Goal: Answer question/provide support

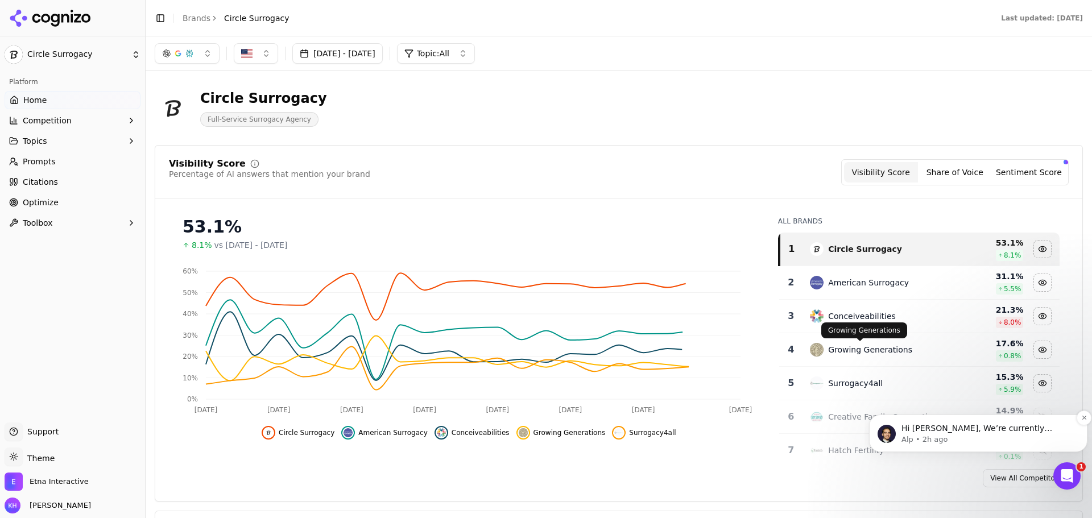
click at [966, 441] on p "Alp • 2h ago" at bounding box center [988, 440] width 172 height 10
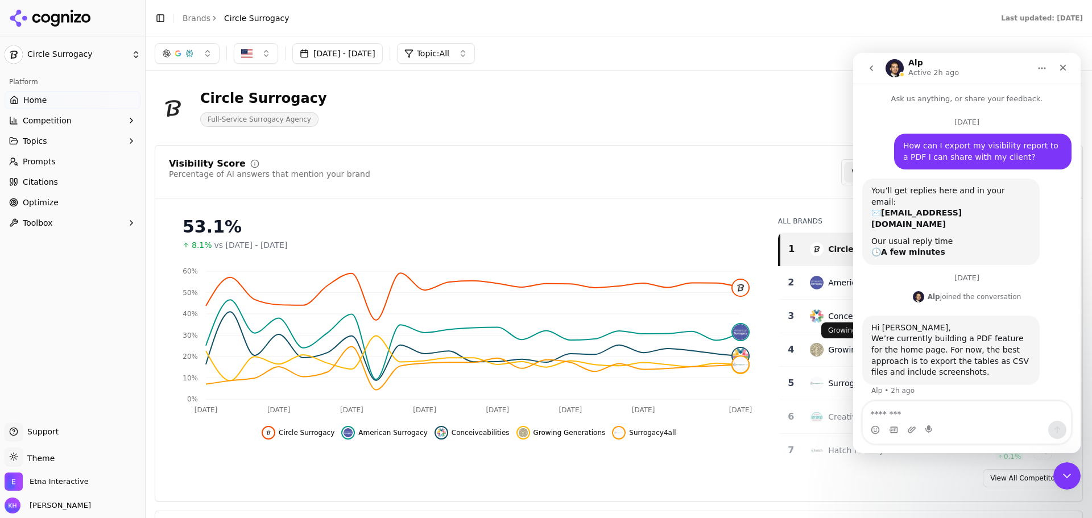
scroll to position [2, 0]
click at [954, 413] on textarea "Message…" at bounding box center [967, 411] width 208 height 19
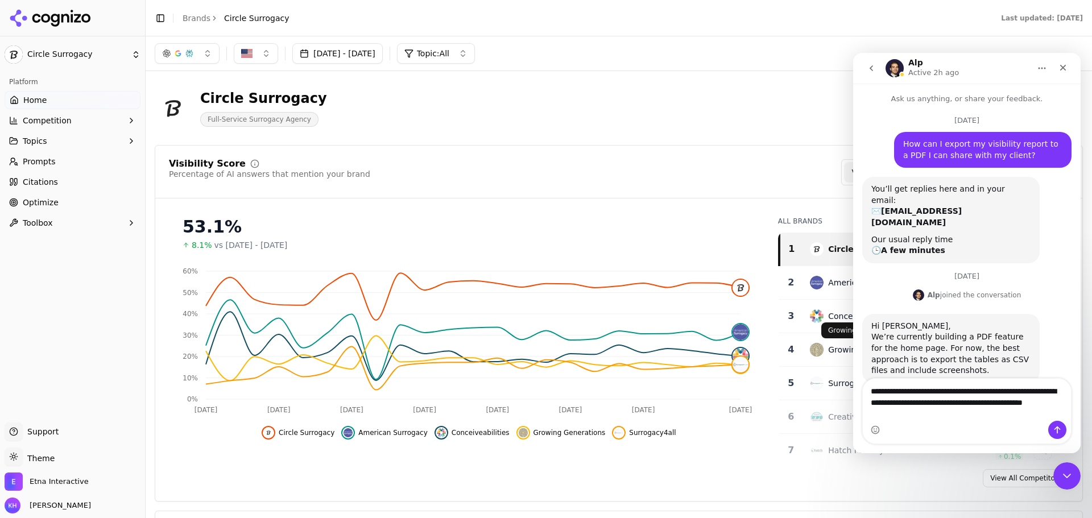
type textarea "**********"
click at [1057, 428] on icon "Send a message…" at bounding box center [1058, 430] width 6 height 7
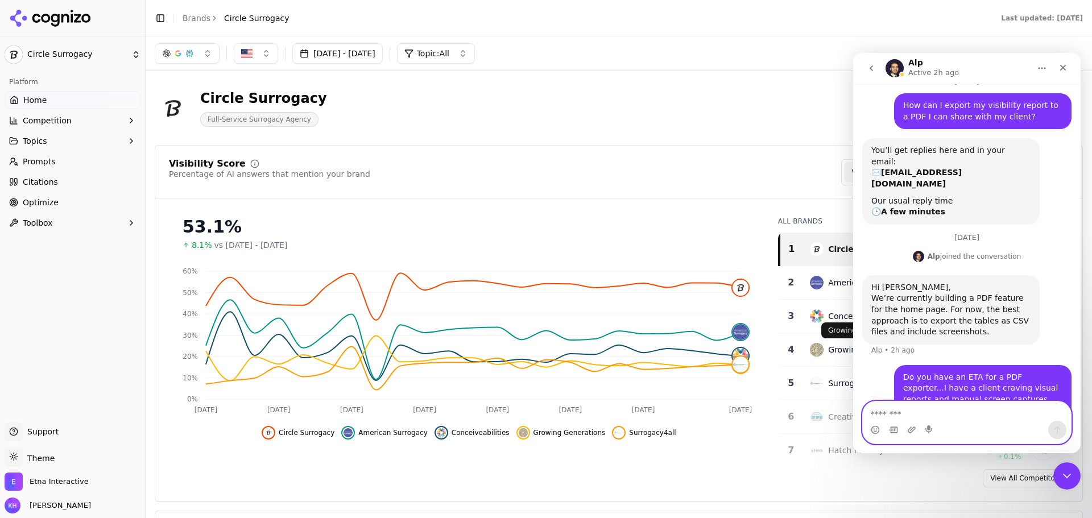
scroll to position [41, 0]
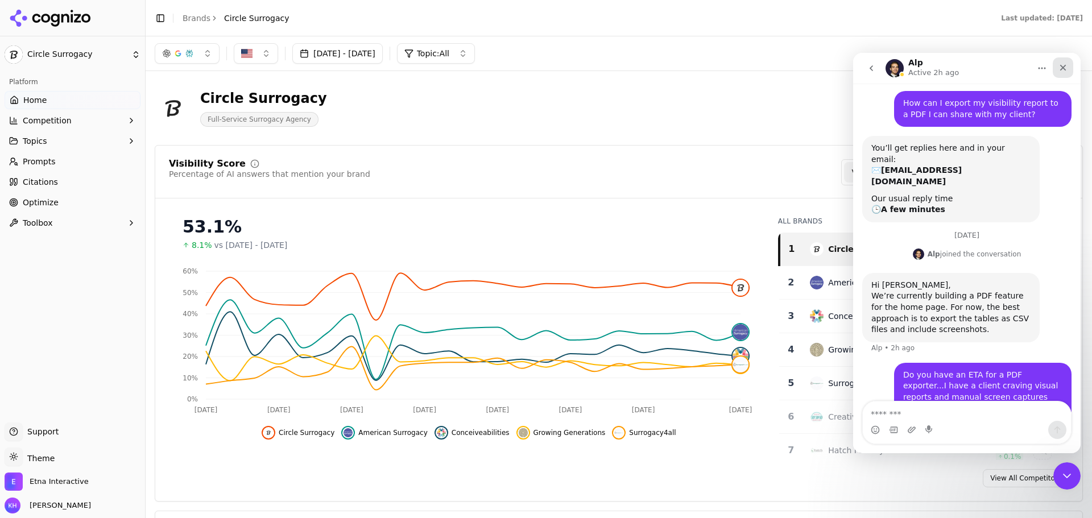
click at [1064, 68] on icon "Close" at bounding box center [1064, 68] width 6 height 6
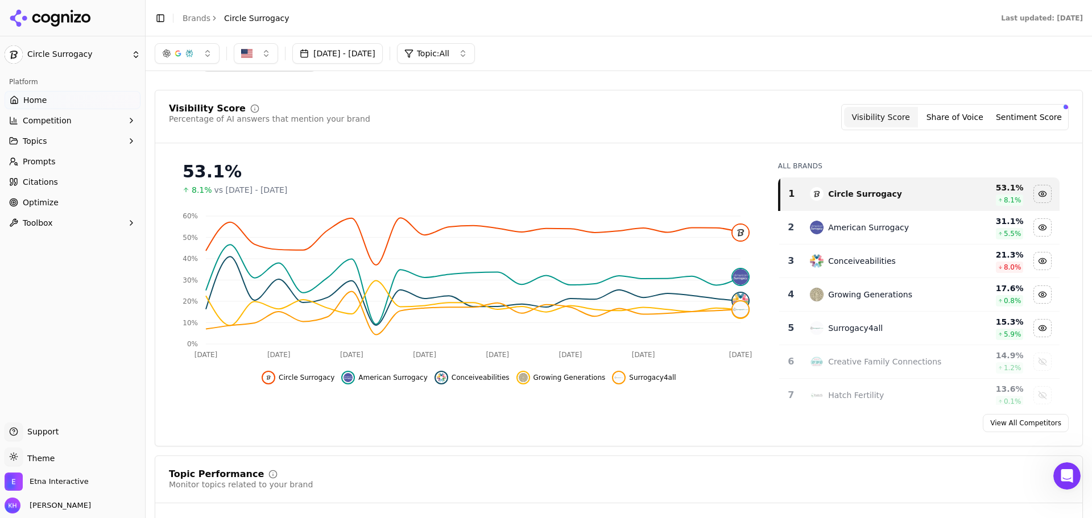
scroll to position [64, 0]
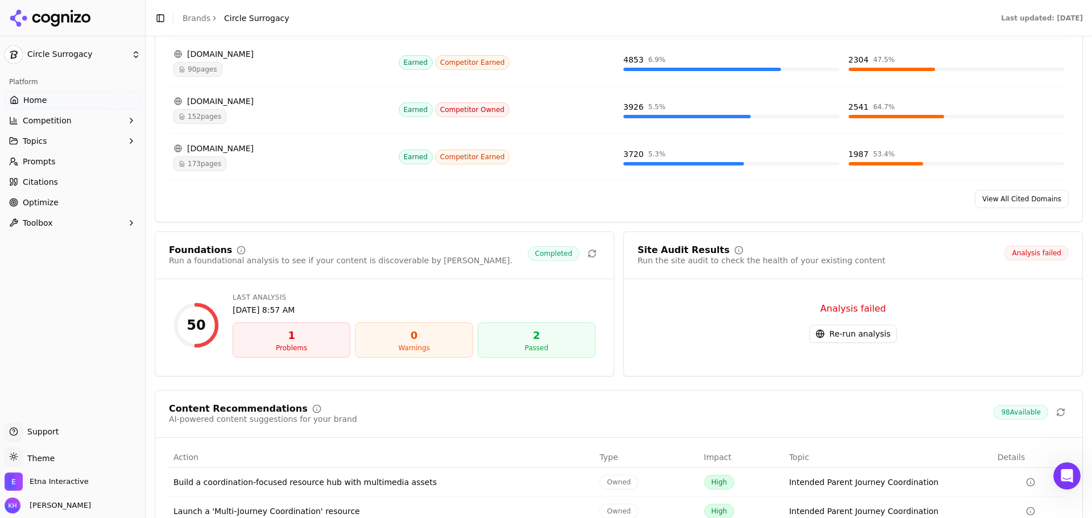
scroll to position [1320, 0]
click at [292, 344] on div "Problems" at bounding box center [292, 347] width 108 height 9
click at [273, 337] on div "1" at bounding box center [292, 335] width 108 height 16
click at [222, 324] on div "50 Last Analysis [DATE] 8:57 AM 1 Problems 0 Warnings 2 Passed" at bounding box center [384, 325] width 431 height 74
click at [188, 323] on div "50" at bounding box center [197, 325] width 46 height 46
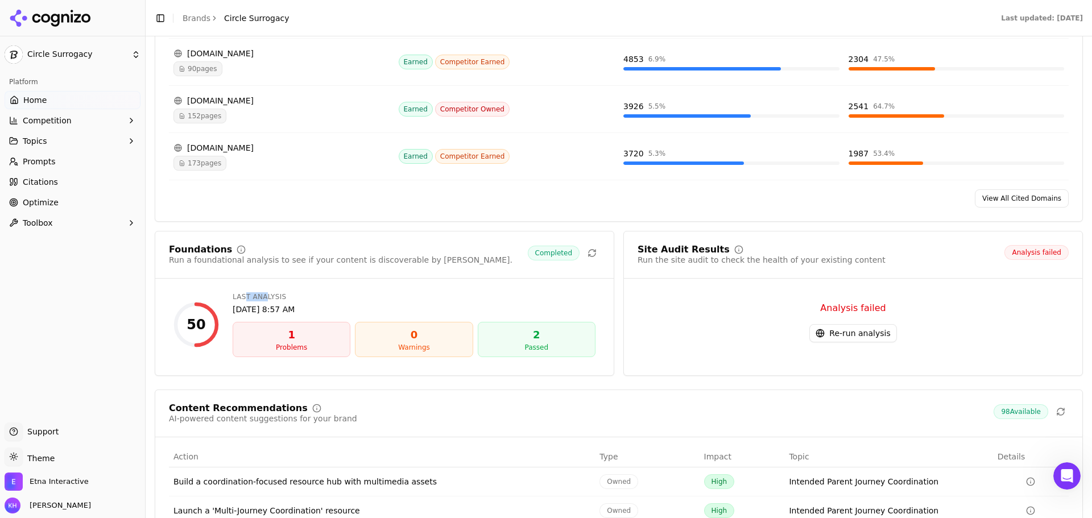
type textarea "**********"
click at [282, 291] on div "50 Last Analysis [DATE] 8:57 AM 1 Problems 0 Warnings 2 Passed" at bounding box center [384, 325] width 431 height 74
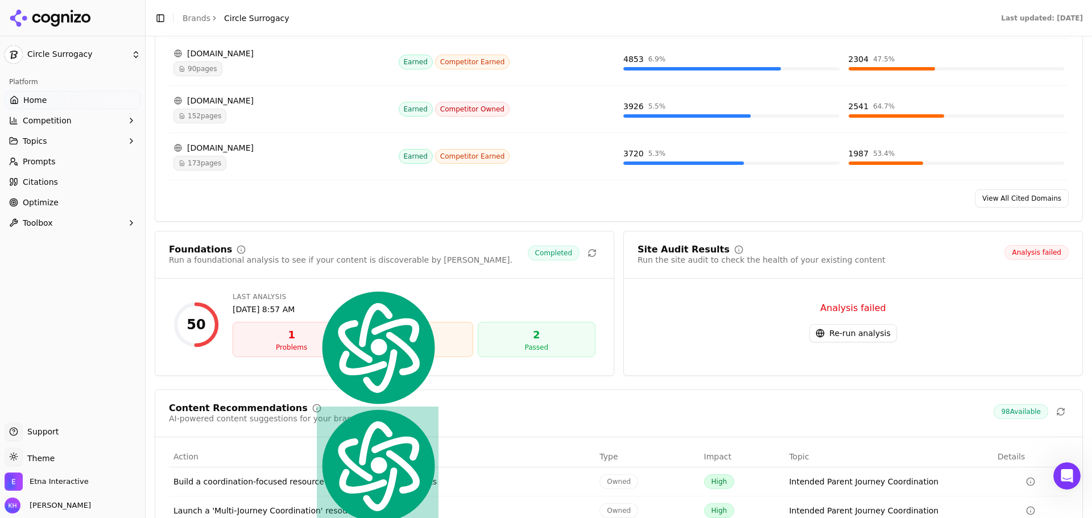
click at [551, 254] on span "Completed" at bounding box center [554, 253] width 52 height 15
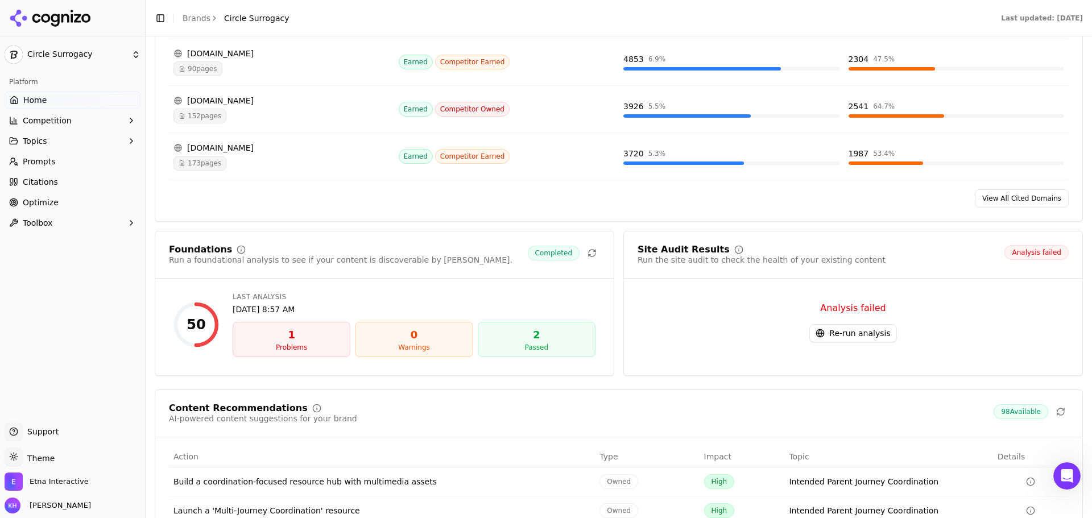
click at [861, 336] on button "Re-run analysis" at bounding box center [853, 333] width 87 height 18
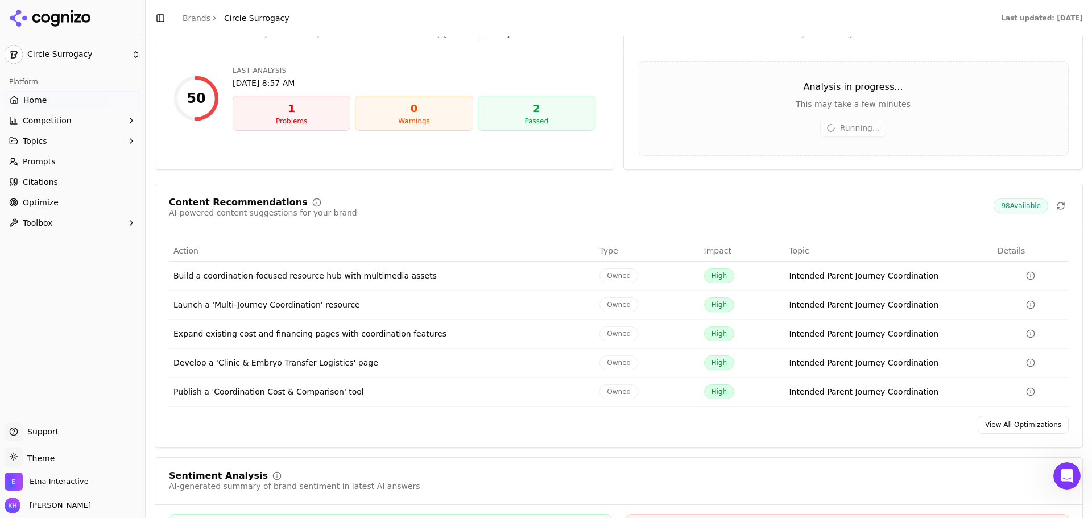
scroll to position [1547, 0]
click at [1026, 334] on icon "Data table" at bounding box center [1030, 333] width 9 height 9
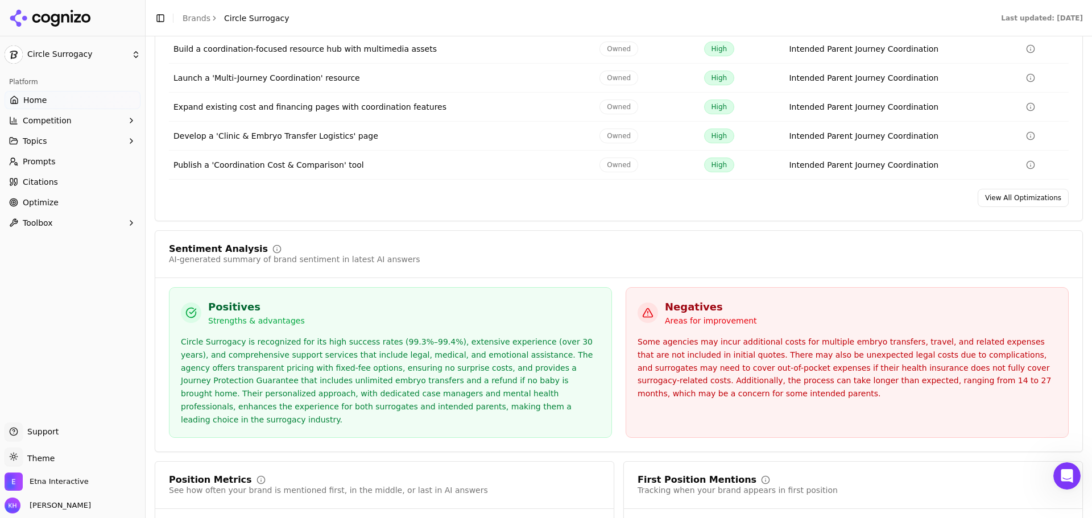
scroll to position [1774, 0]
drag, startPoint x: 856, startPoint y: 386, endPoint x: 777, endPoint y: 381, distance: 78.7
click at [777, 381] on div "Some agencies may incur additional costs for multiple embryo transfers, travel,…" at bounding box center [847, 367] width 419 height 65
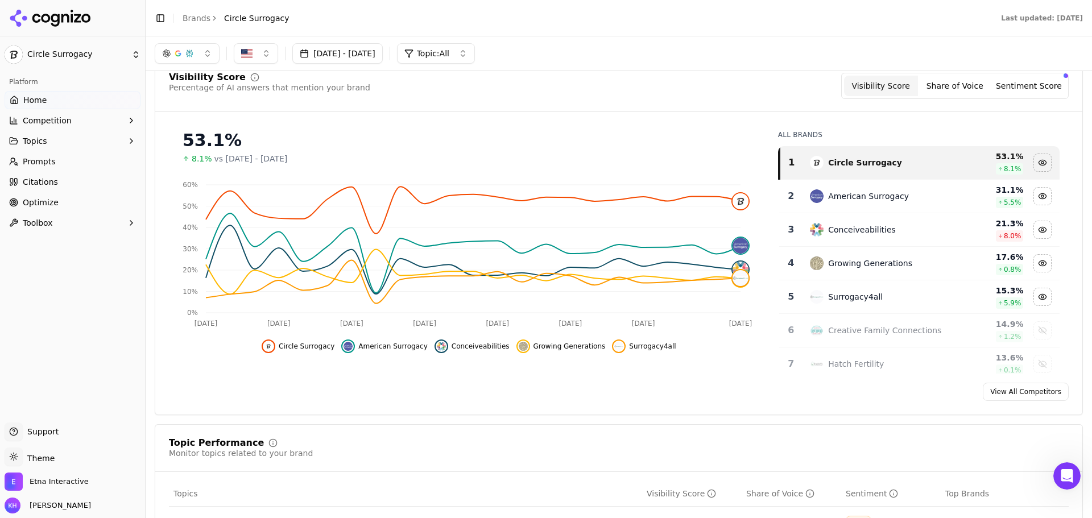
scroll to position [80, 0]
